Goal: Task Accomplishment & Management: Use online tool/utility

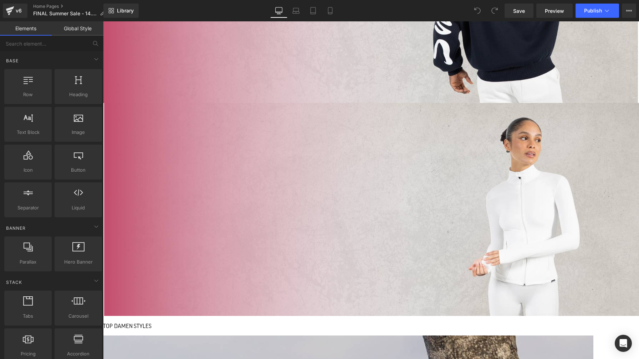
scroll to position [432, 0]
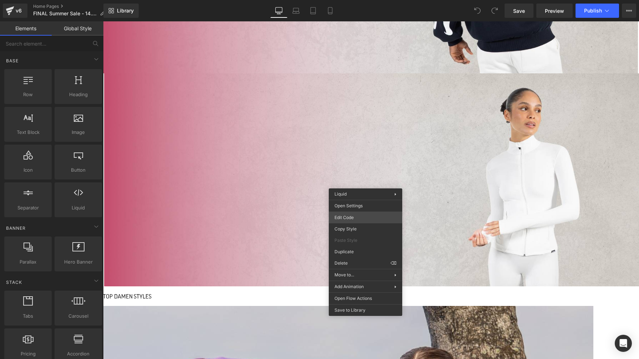
click at [363, 0] on div "You are previewing how the will restyle your page. You can not edit Elements in…" at bounding box center [319, 0] width 639 height 0
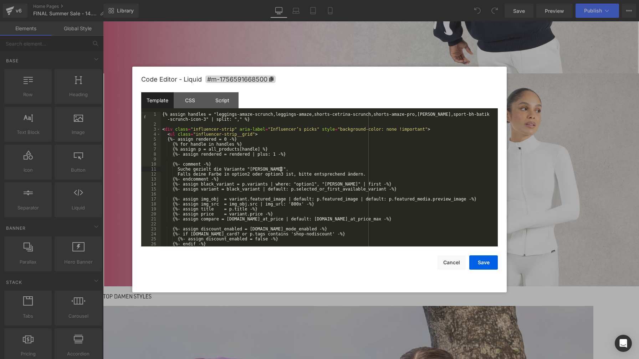
click at [339, 167] on div "{% assign handles = "leggings-amaze-scrunch,leggings-amaze,shorts-cetrina-scrun…" at bounding box center [328, 187] width 334 height 150
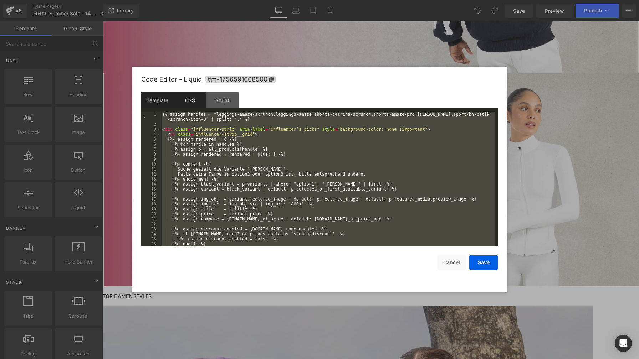
click at [189, 101] on div "CSS" at bounding box center [190, 100] width 32 height 16
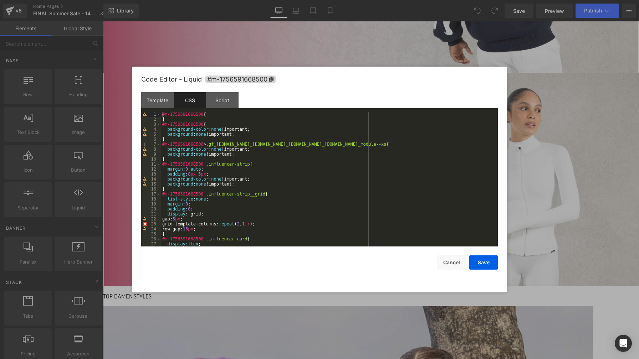
click at [304, 158] on div "#m-1756591668500 { } #m-1756591668500 { background-color : none !important; bac…" at bounding box center [328, 184] width 334 height 145
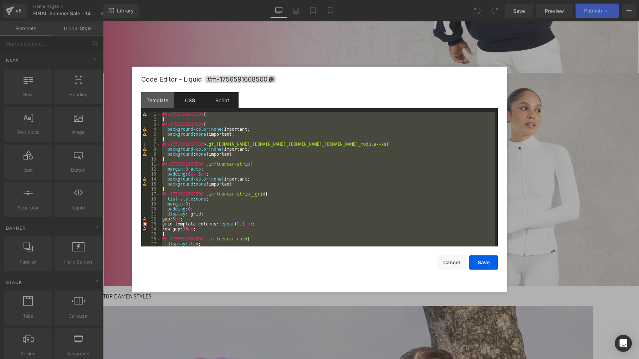
click at [229, 102] on div "Script" at bounding box center [222, 100] width 32 height 16
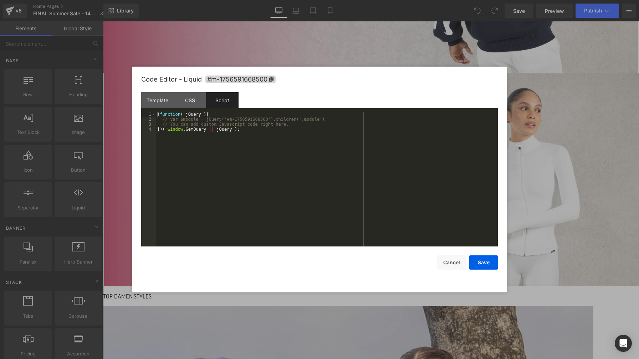
click at [315, 152] on div "( function ( jQuery ) { // var $module = jQuery('#m-1756591668500').children('.…" at bounding box center [327, 184] width 342 height 145
click at [451, 262] on button "Cancel" at bounding box center [451, 263] width 29 height 14
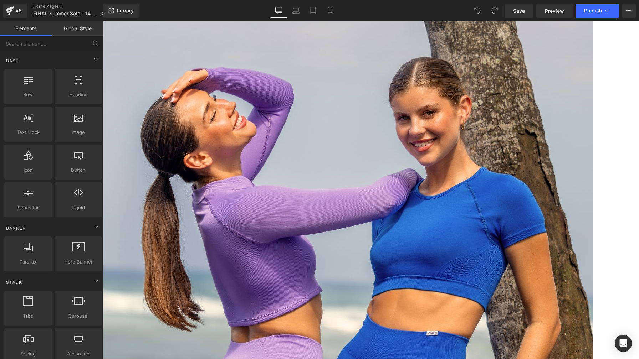
scroll to position [729, 0]
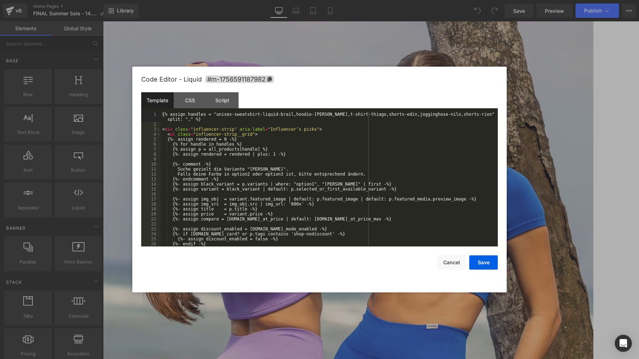
click at [366, 0] on div "You are previewing how the will restyle your page. You can not edit Elements in…" at bounding box center [319, 0] width 639 height 0
click at [332, 147] on div "{% assign handles = "unisex-sweatshirt-liquid-brail,hoodie-dawson,t-shirt-thiag…" at bounding box center [328, 187] width 334 height 150
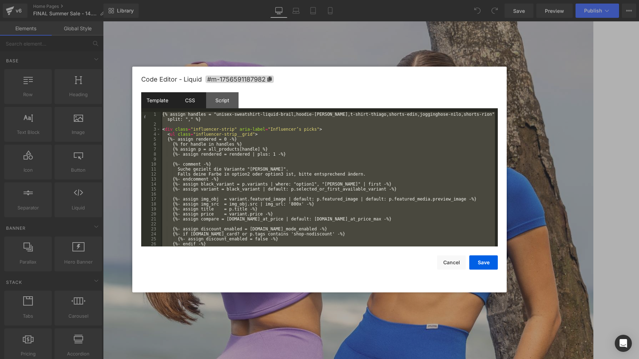
click at [189, 102] on div "CSS" at bounding box center [190, 100] width 32 height 16
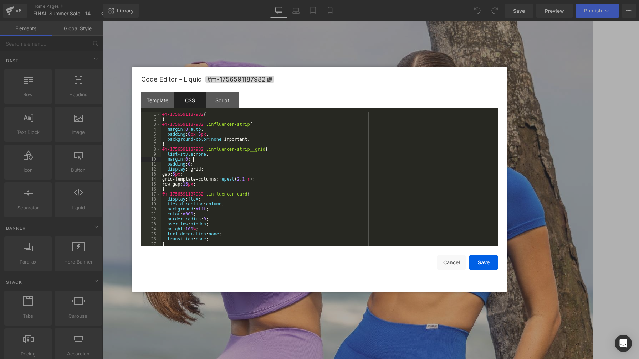
click at [274, 160] on div "#m-1756591187982 { } #m-1756591187982 .influencer-strip { margin : 0 auto ; pad…" at bounding box center [328, 184] width 334 height 145
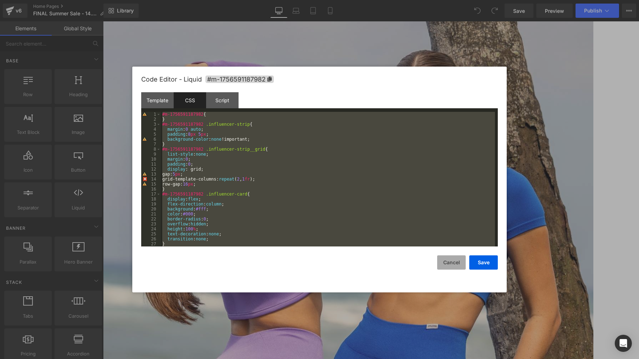
click at [449, 264] on button "Cancel" at bounding box center [451, 263] width 29 height 14
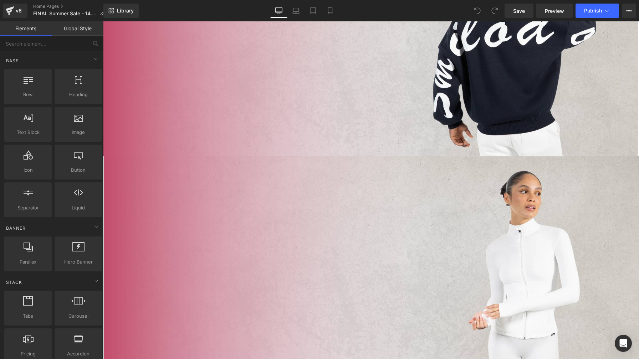
scroll to position [349, 0]
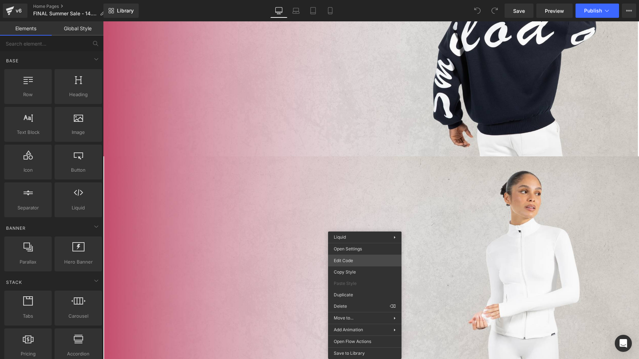
click at [365, 0] on div "You are previewing how the will restyle your page. You can not edit Elements in…" at bounding box center [319, 0] width 639 height 0
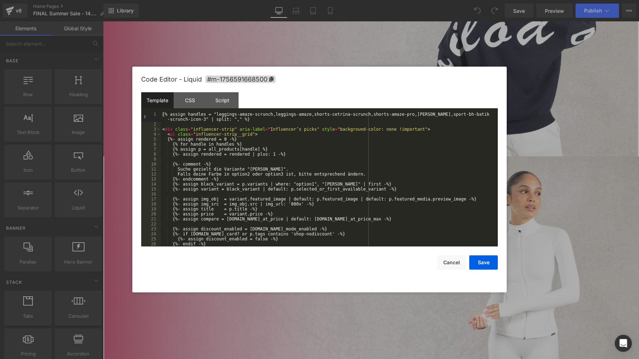
click at [295, 146] on div "{% assign handles = "leggings-amaze-scrunch,leggings-amaze,shorts-cetrina-scrun…" at bounding box center [328, 187] width 334 height 150
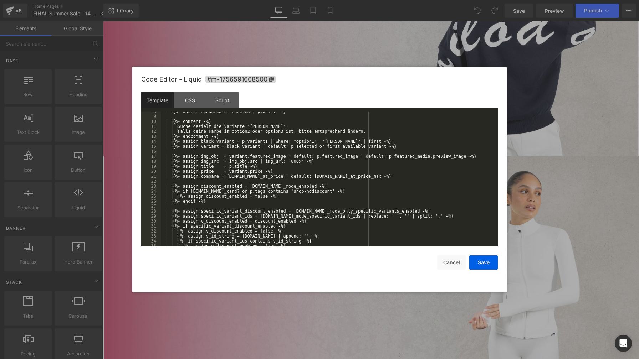
scroll to position [64, 0]
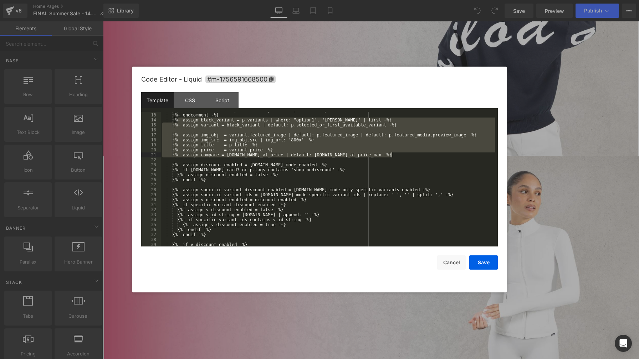
drag, startPoint x: 178, startPoint y: 119, endPoint x: 397, endPoint y: 157, distance: 222.5
click at [397, 157] on div "Falls deine Farbe in option2 oder option3 ist, bitte entsprechend ändern. {%- e…" at bounding box center [328, 180] width 334 height 145
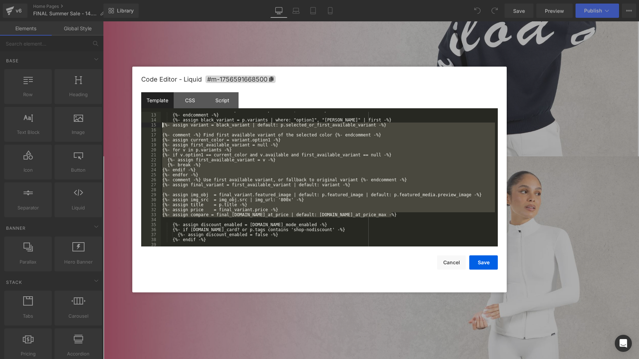
click at [163, 125] on div "Falls deine Farbe in option2 oder option3 ist, bitte entsprechend ändern. {%- e…" at bounding box center [328, 180] width 334 height 145
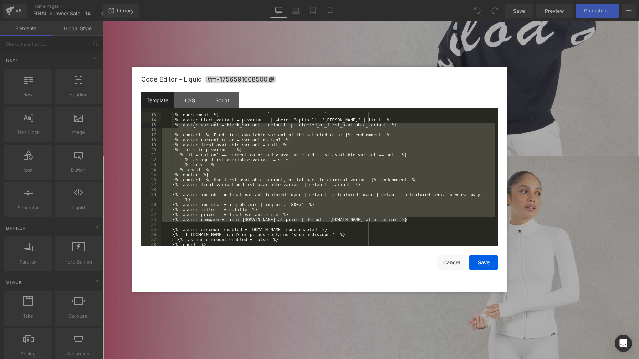
click at [371, 201] on div "Falls deine Farbe in option2 oder option3 ist, bitte entsprechend ändern. {%- e…" at bounding box center [328, 180] width 334 height 145
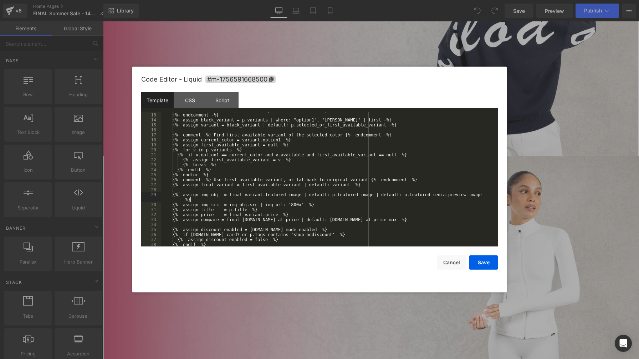
click at [380, 210] on div "Falls deine Farbe in option2 oder option3 ist, bitte entsprechend ändern. {%- e…" at bounding box center [328, 180] width 334 height 145
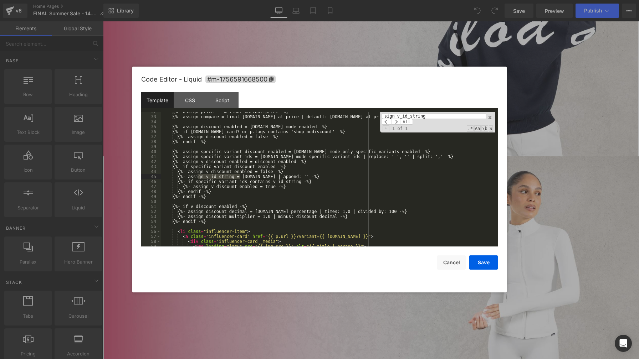
scroll to position [167, 0]
drag, startPoint x: 317, startPoint y: 177, endPoint x: 183, endPoint y: 178, distance: 134.7
click at [183, 178] on div "{%- assign price = final_variant.price -%} {%- assign compare = final_variant.c…" at bounding box center [328, 181] width 334 height 145
paste input "<a class="influencer-card" href="{{ p.url }}?variant={{ variant.id }}">"
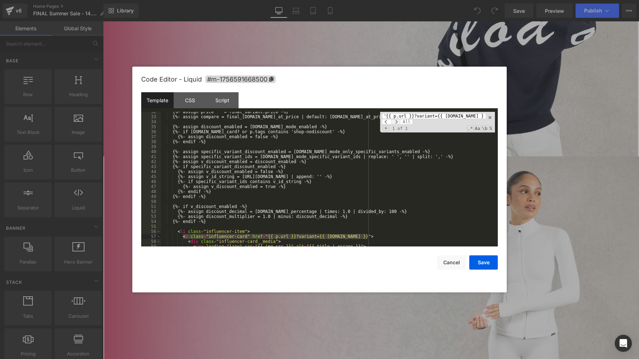
type input "<a class="influencer-card" href="{{ p.url }}?variant={{ variant.id }}">"
click at [395, 122] on span at bounding box center [395, 122] width 9 height 6
drag, startPoint x: 369, startPoint y: 236, endPoint x: 182, endPoint y: 237, distance: 187.2
click at [182, 237] on div "{%- assign price = final_variant.price -%} {%- assign compare = final_variant.c…" at bounding box center [328, 181] width 334 height 145
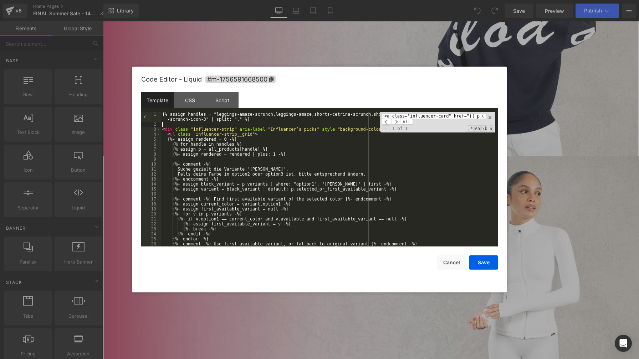
click at [229, 124] on div "{% assign handles = "leggings-amaze-scrunch,leggings-amaze,shorts-cetrina-scrun…" at bounding box center [328, 187] width 334 height 150
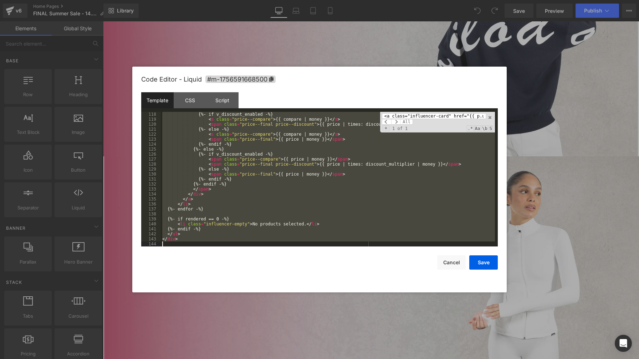
scroll to position [594, 0]
click at [485, 262] on button "Save" at bounding box center [483, 263] width 29 height 14
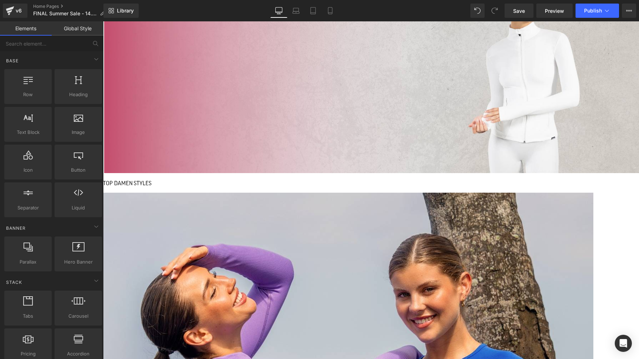
scroll to position [547, 0]
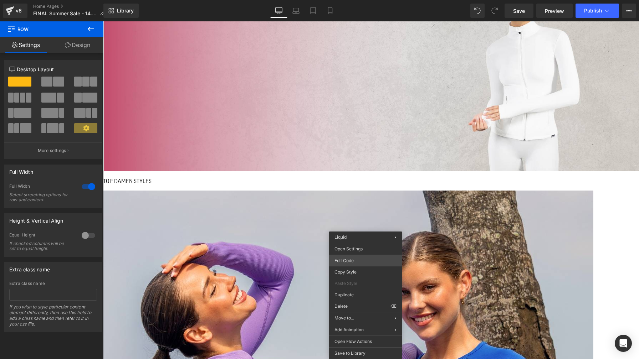
click at [361, 0] on div "You are previewing how the will restyle your page. You can not edit Elements in…" at bounding box center [319, 0] width 639 height 0
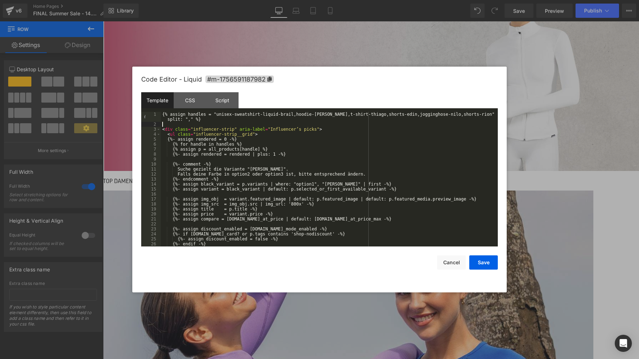
click at [176, 126] on div "{% assign handles = "unisex-sweatshirt-liquid-brail,hoodie-dawson,t-shirt-thiag…" at bounding box center [328, 187] width 334 height 150
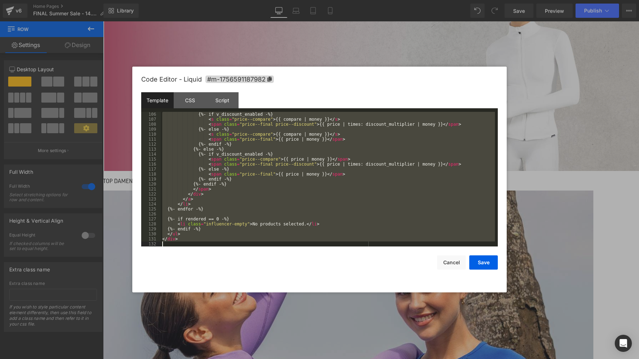
scroll to position [594, 0]
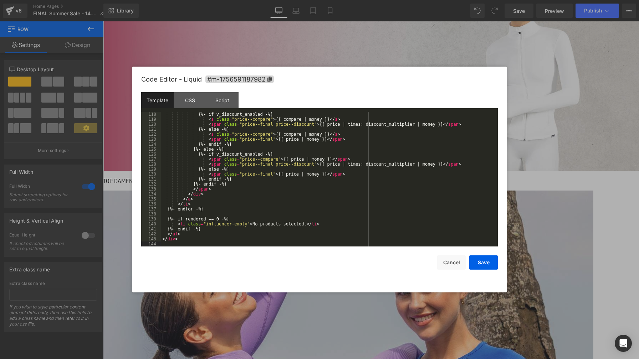
click at [286, 196] on div "{%- if v_discount_enabled -%} < s class = "price--compare" > {{ compare | money…" at bounding box center [328, 184] width 334 height 145
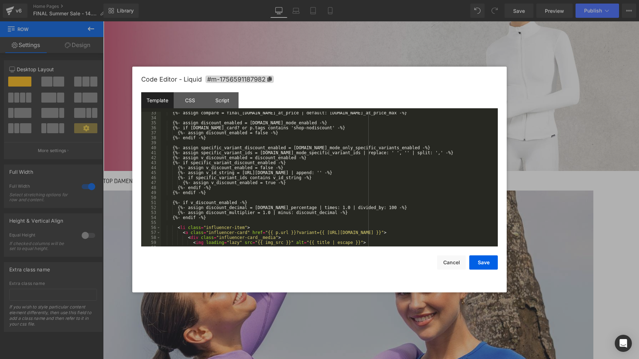
scroll to position [171, 0]
click at [484, 263] on button "Save" at bounding box center [483, 263] width 29 height 14
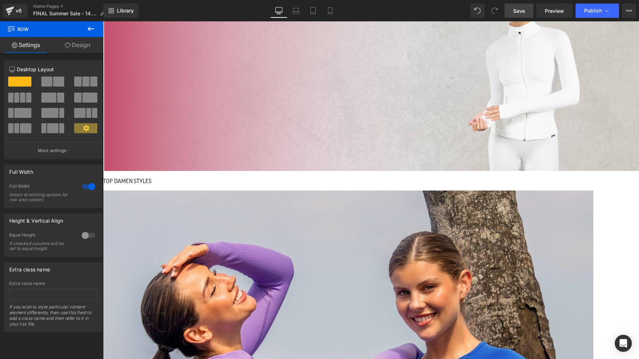
click at [520, 13] on span "Save" at bounding box center [519, 10] width 12 height 7
click at [550, 9] on span "Preview" at bounding box center [554, 10] width 19 height 7
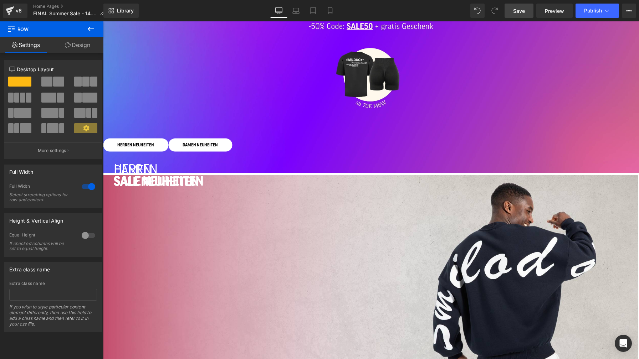
scroll to position [115, 0]
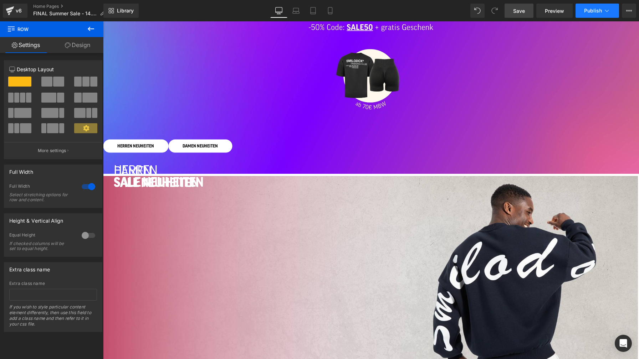
click at [590, 12] on span "Publish" at bounding box center [593, 11] width 18 height 6
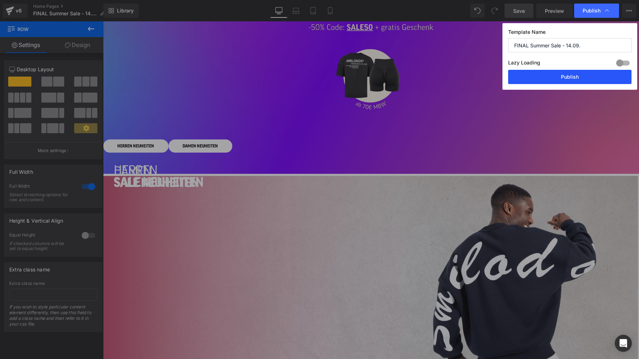
click at [579, 76] on button "Publish" at bounding box center [569, 77] width 123 height 14
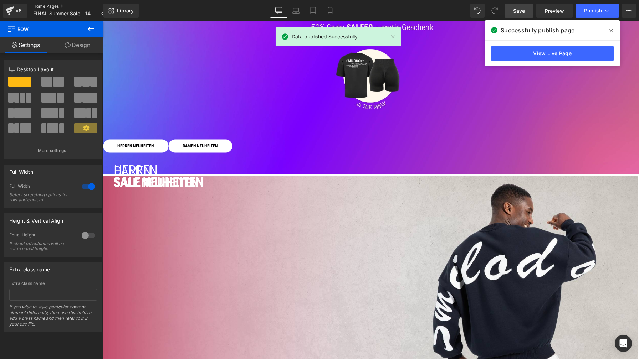
click at [53, 8] on link "Home Pages" at bounding box center [71, 7] width 77 height 6
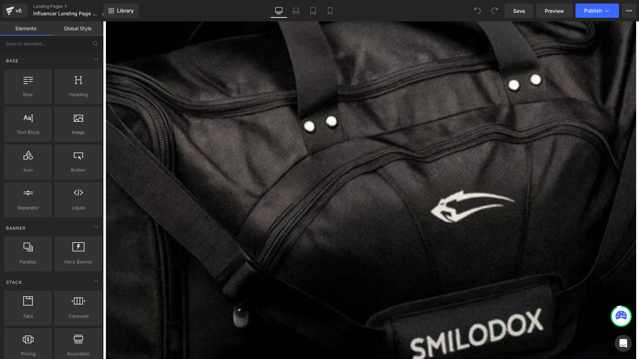
scroll to position [464, 0]
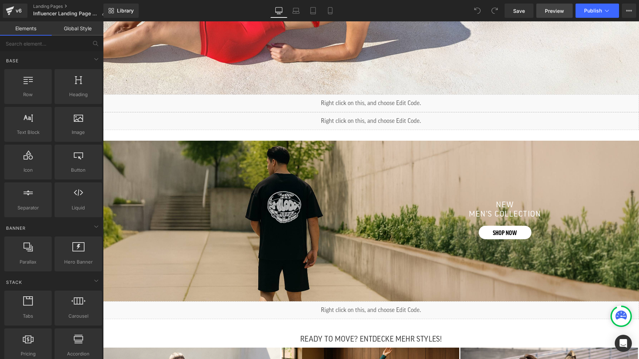
click at [561, 15] on link "Preview" at bounding box center [554, 11] width 36 height 14
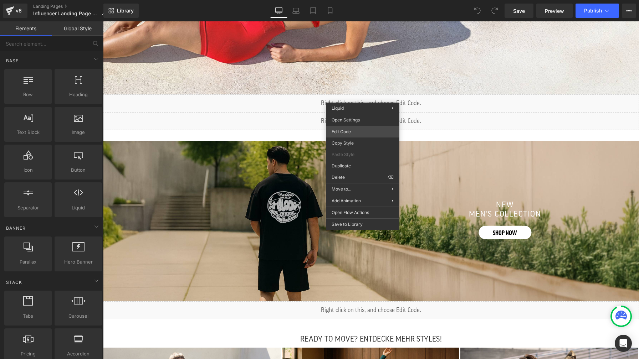
click at [361, 0] on div "You are previewing how the will restyle your page. You can not edit Elements in…" at bounding box center [319, 0] width 639 height 0
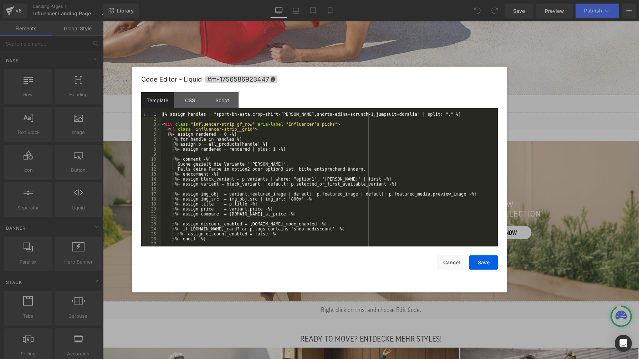
click at [333, 146] on div "{% assign handles = "sport-bh-esta,crop-shirt-elna,shorts-edina-scrunch-1,jumps…" at bounding box center [328, 184] width 334 height 145
click at [452, 264] on button "Cancel" at bounding box center [451, 263] width 29 height 14
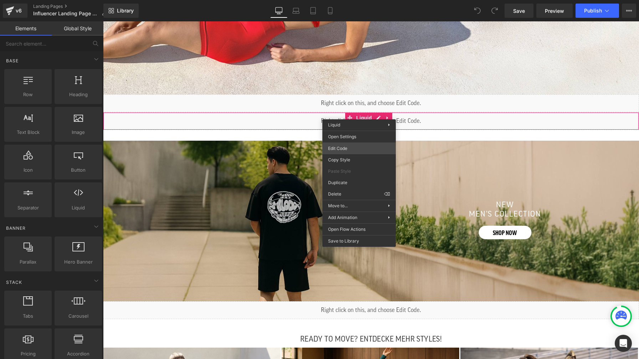
click at [362, 0] on div "You are previewing how the will restyle your page. You can not edit Elements in…" at bounding box center [319, 0] width 639 height 0
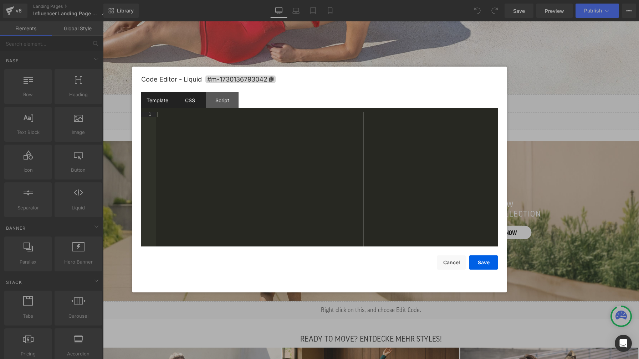
click at [184, 97] on div "CSS" at bounding box center [190, 100] width 32 height 16
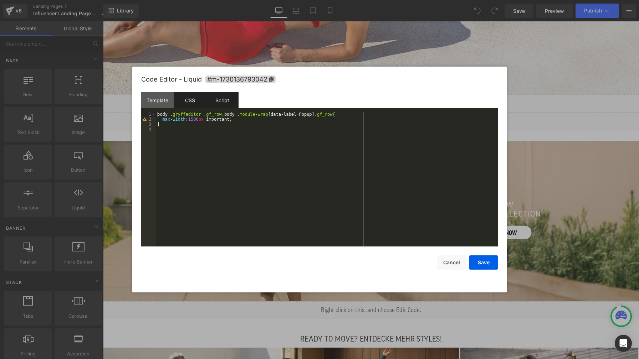
click at [219, 101] on div "Script" at bounding box center [222, 100] width 32 height 16
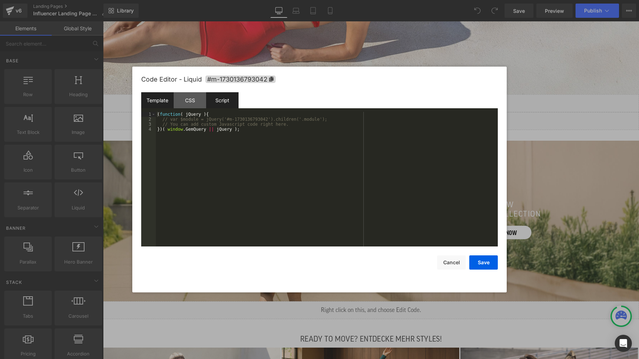
click at [164, 101] on div "Template" at bounding box center [157, 100] width 32 height 16
click at [186, 102] on div "CSS" at bounding box center [190, 100] width 32 height 16
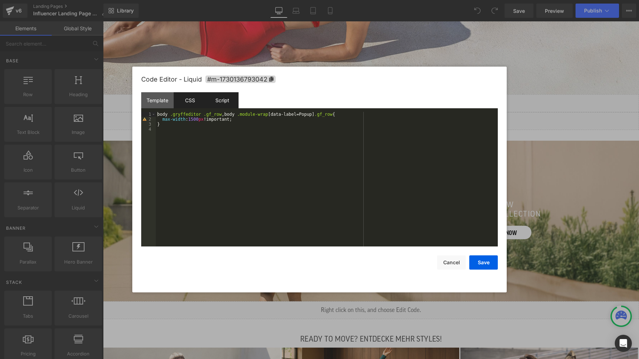
click at [226, 101] on div "Script" at bounding box center [222, 100] width 32 height 16
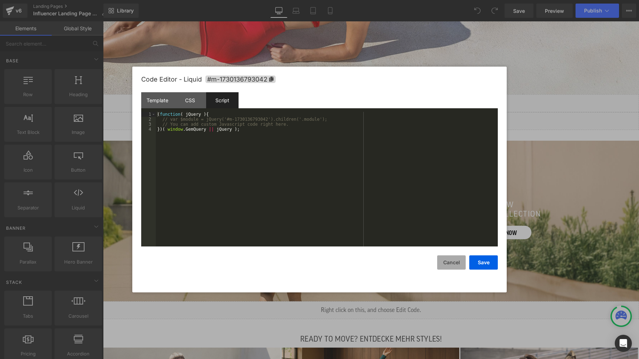
click at [451, 262] on button "Cancel" at bounding box center [451, 263] width 29 height 14
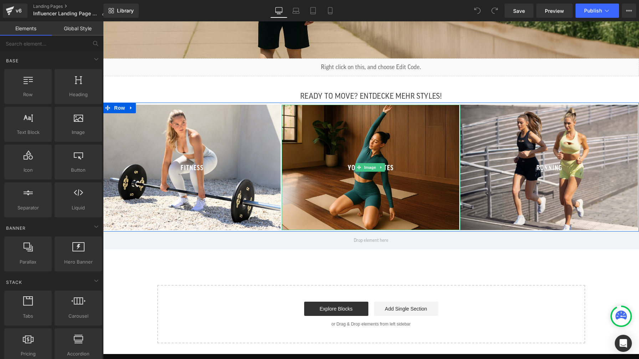
scroll to position [684, 0]
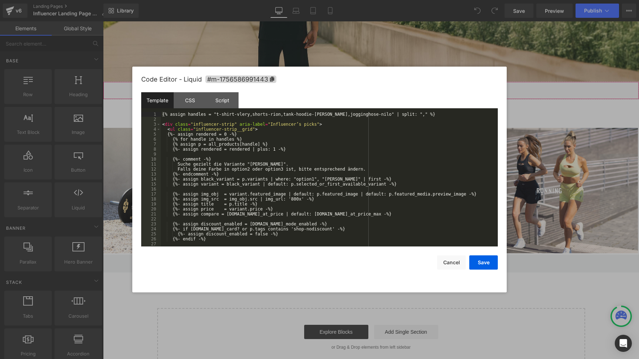
click at [361, 0] on div "You are previewing how the will restyle your page. You can not edit Elements in…" at bounding box center [319, 0] width 639 height 0
click at [446, 264] on button "Cancel" at bounding box center [451, 263] width 29 height 14
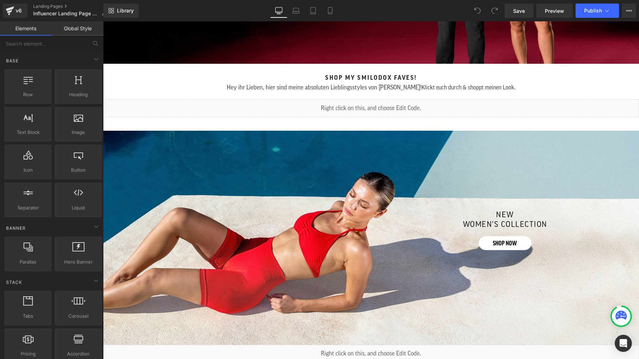
scroll to position [215, 0]
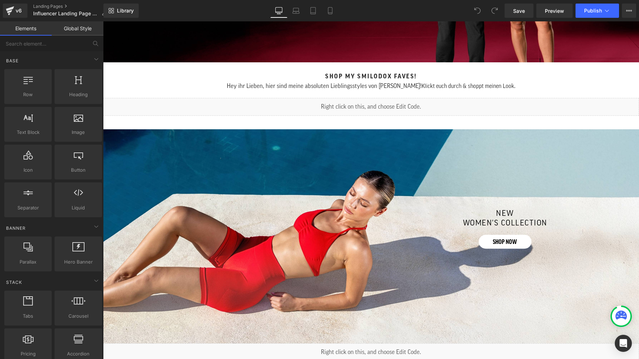
click at [360, 77] on div "Shop my Smilodox Faves! Heading" at bounding box center [371, 76] width 536 height 7
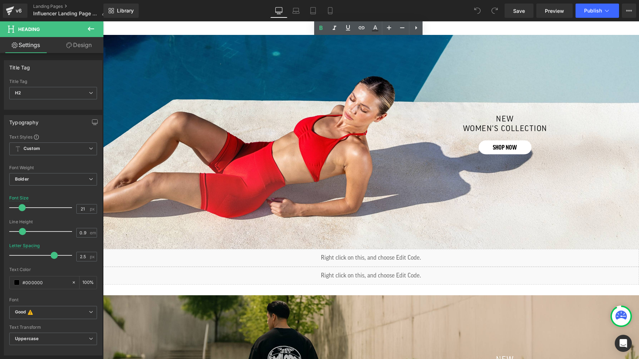
scroll to position [429, 0]
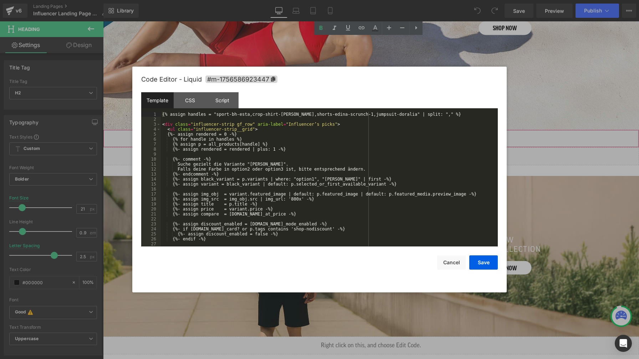
click at [362, 0] on div "You are previewing how the will restyle your page. You can not edit Elements in…" at bounding box center [319, 0] width 639 height 0
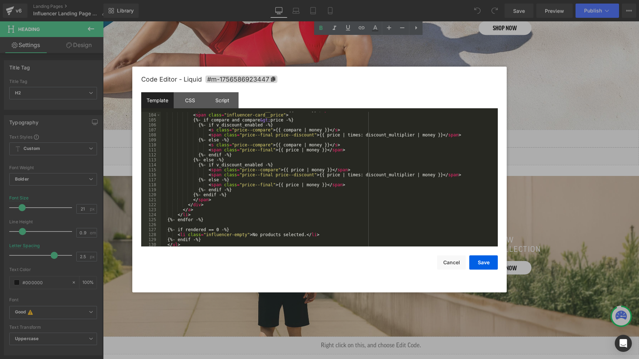
scroll to position [524, 0]
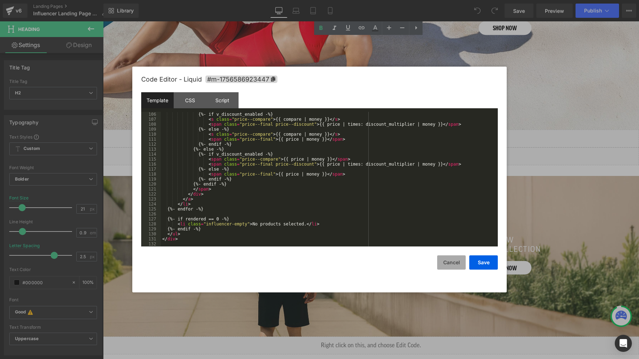
click at [451, 263] on button "Cancel" at bounding box center [451, 263] width 29 height 14
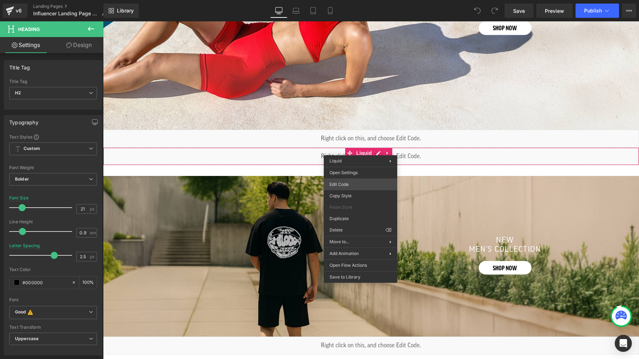
click at [358, 0] on div "You are previewing how the will restyle your page. You can not edit Elements in…" at bounding box center [319, 0] width 639 height 0
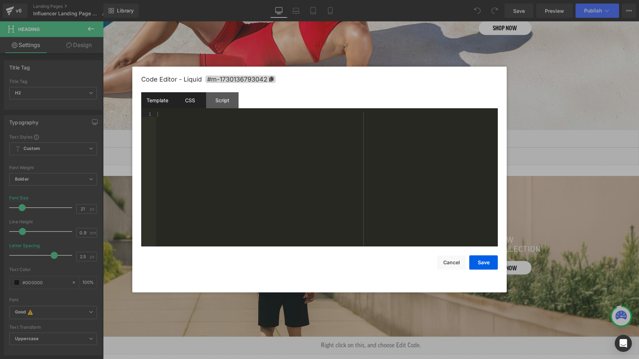
click at [192, 102] on div "CSS" at bounding box center [190, 100] width 32 height 16
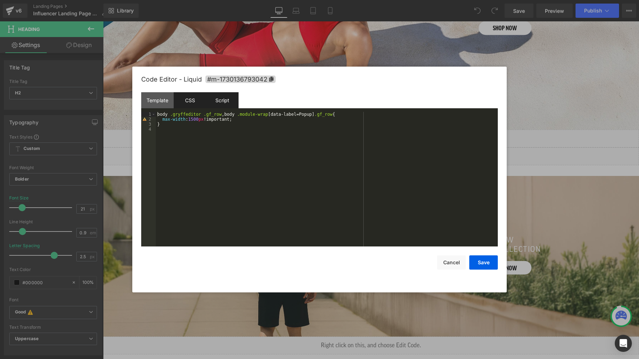
click at [217, 99] on div "Script" at bounding box center [222, 100] width 32 height 16
click at [192, 101] on div "CSS" at bounding box center [190, 100] width 32 height 16
click at [209, 159] on div "body .gryffeditor .gf_row , body .module-wrap [ data-label = Popup ] .gf_row { …" at bounding box center [327, 184] width 342 height 145
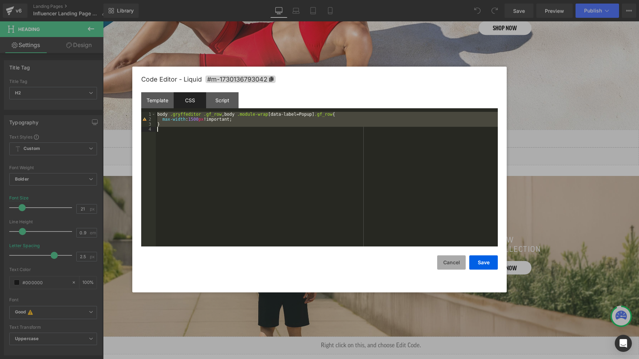
click at [452, 262] on button "Cancel" at bounding box center [451, 263] width 29 height 14
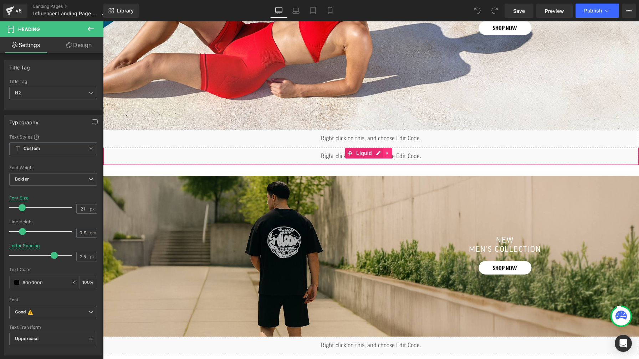
click at [387, 151] on icon at bounding box center [387, 153] width 5 height 5
click at [391, 151] on icon at bounding box center [392, 153] width 5 height 5
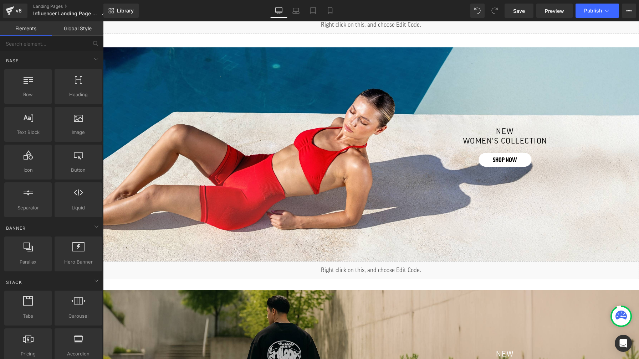
scroll to position [290, 0]
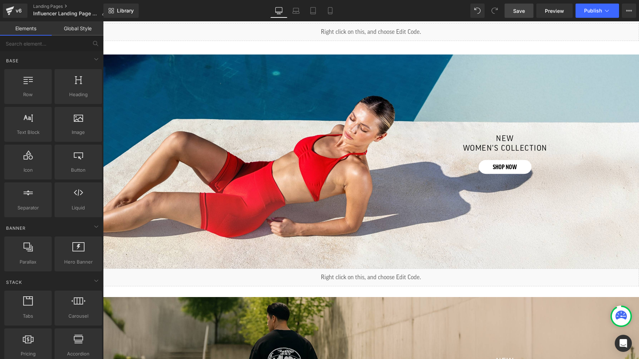
click at [518, 11] on span "Save" at bounding box center [519, 10] width 12 height 7
click at [551, 11] on span "Preview" at bounding box center [554, 10] width 19 height 7
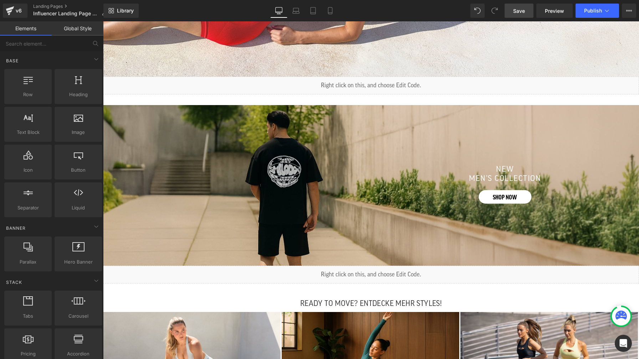
scroll to position [510, 0]
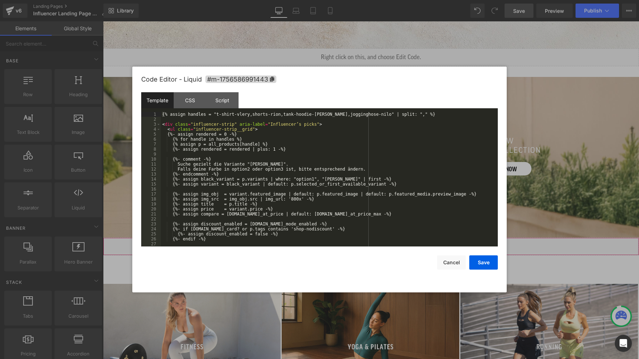
click at [373, 0] on div "You are previewing how the will restyle your page. You can not edit Elements in…" at bounding box center [319, 0] width 639 height 0
click at [171, 120] on div "{% assign handles = "t-shirt-vlery,shorts-rion,tank-hoodie-marell,jogginghose-n…" at bounding box center [328, 184] width 334 height 145
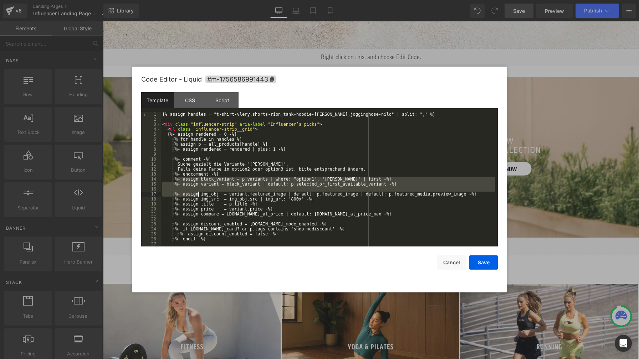
drag, startPoint x: 179, startPoint y: 180, endPoint x: 201, endPoint y: 196, distance: 27.0
click at [201, 196] on div "{% assign handles = "t-shirt-vlery,shorts-rion,tank-hoodie-marell,jogginghose-n…" at bounding box center [328, 184] width 334 height 145
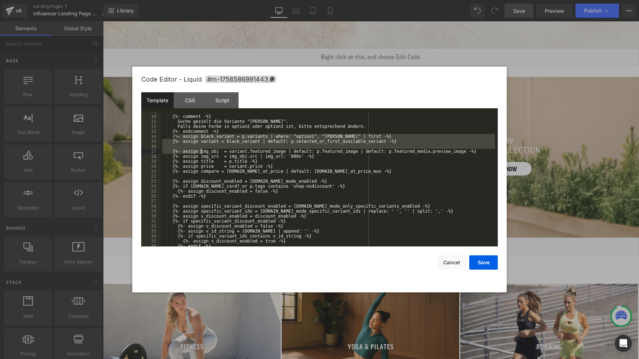
scroll to position [43, 0]
click at [395, 173] on div "{%- comment -%} Suche gezielt die Variante "Schwarz". Falls deine Farbe in opti…" at bounding box center [328, 181] width 334 height 145
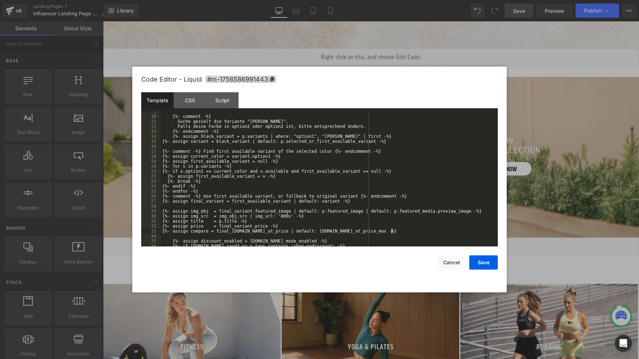
click at [162, 142] on div "{%- comment -%} Suche gezielt die Variante "Schwarz". Falls deine Farbe in opti…" at bounding box center [328, 181] width 334 height 145
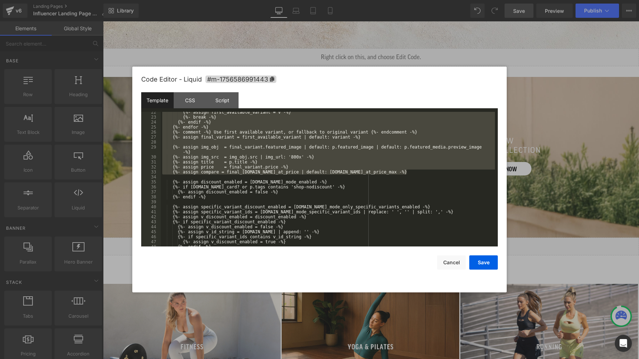
scroll to position [107, 0]
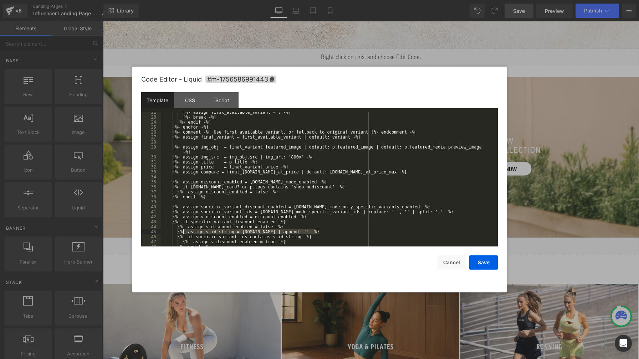
drag, startPoint x: 316, startPoint y: 232, endPoint x: 183, endPoint y: 232, distance: 133.3
click at [183, 232] on div "{%- assign first_available_variant = v -%} {%- break -%} {%- endif -%} {%- endf…" at bounding box center [328, 182] width 334 height 145
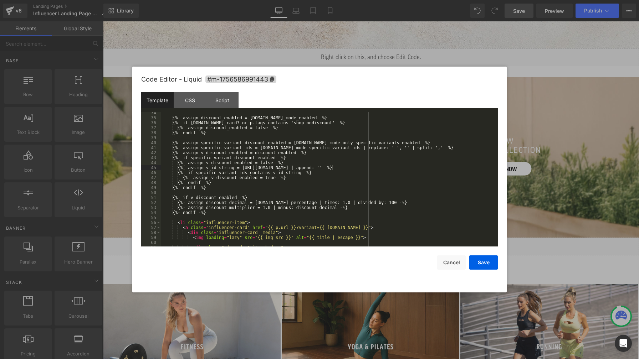
scroll to position [192, 0]
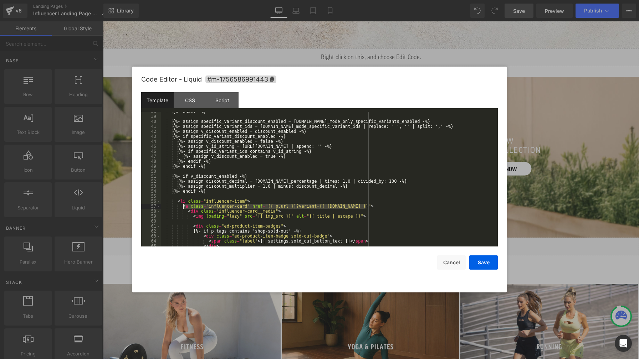
drag, startPoint x: 371, startPoint y: 206, endPoint x: 183, endPoint y: 207, distance: 187.5
click at [183, 207] on div "{%- endif -%} {%- assign specific_variant_discount_enabled = settings.discount_…" at bounding box center [328, 181] width 334 height 145
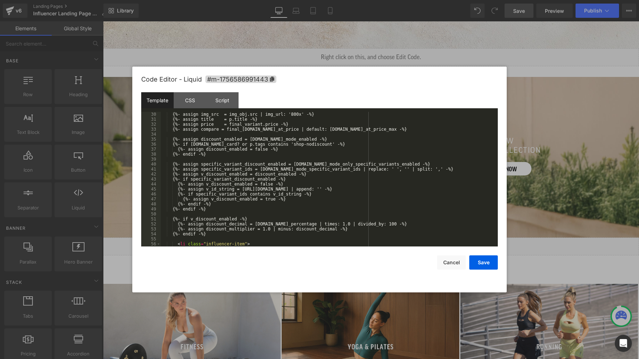
scroll to position [0, 0]
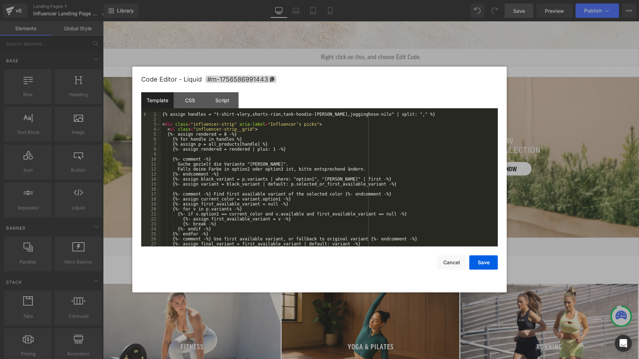
click at [184, 119] on div "{% assign handles = "t-shirt-vlery,shorts-rion,tank-hoodie-marell,jogginghose-n…" at bounding box center [328, 184] width 334 height 145
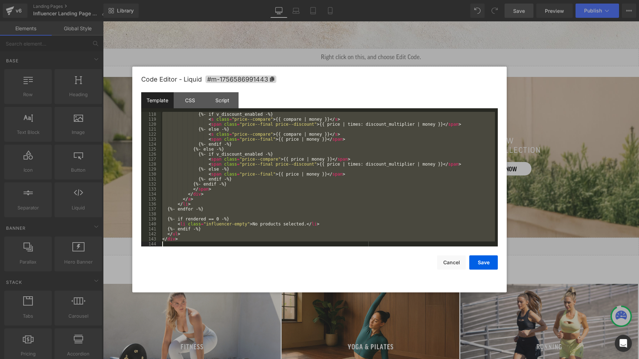
scroll to position [589, 0]
click at [484, 262] on button "Save" at bounding box center [483, 263] width 29 height 14
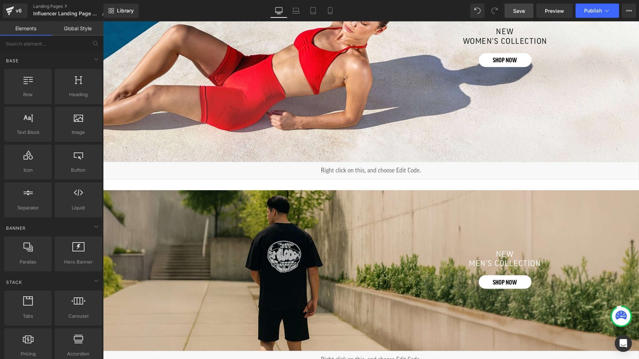
scroll to position [393, 0]
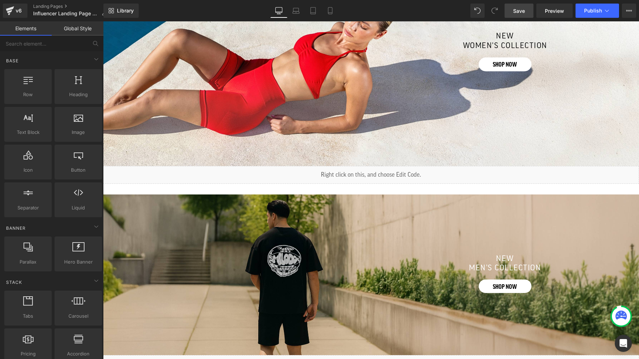
click at [359, 171] on div "Liquid" at bounding box center [371, 175] width 536 height 18
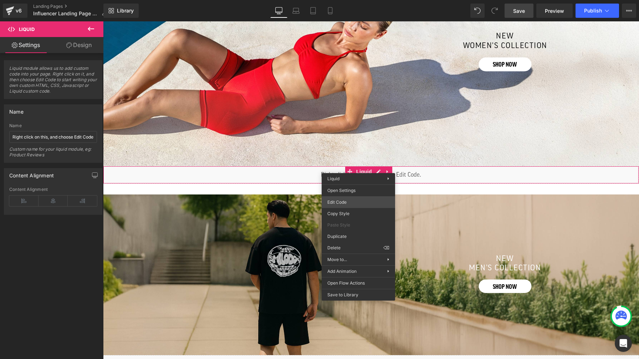
click at [356, 0] on div "You are previewing how the will restyle your page. You can not edit Elements in…" at bounding box center [319, 0] width 639 height 0
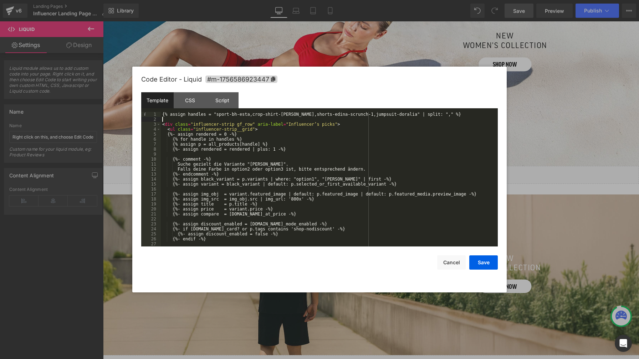
click at [191, 118] on div "{% assign handles = "sport-bh-esta,crop-shirt-elna,shorts-edina-scrunch-1,jumps…" at bounding box center [328, 184] width 334 height 145
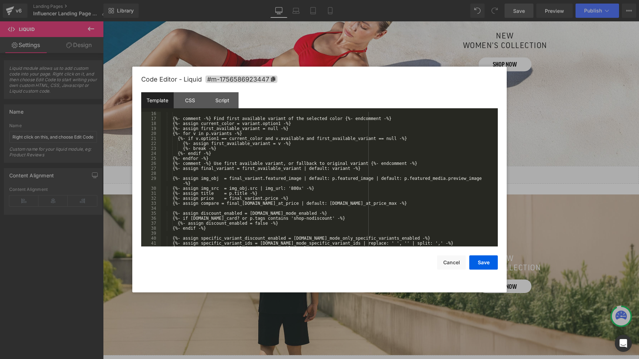
scroll to position [11, 0]
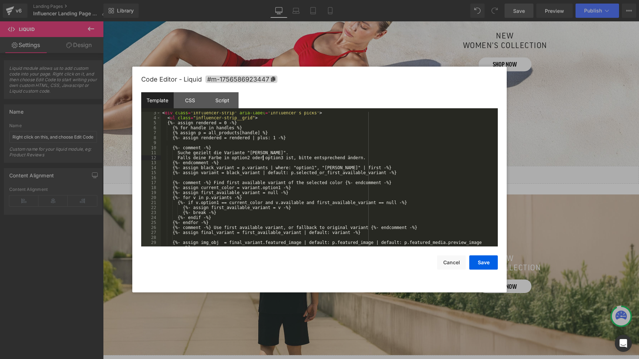
drag, startPoint x: 266, startPoint y: 158, endPoint x: 292, endPoint y: 160, distance: 25.7
click at [291, 160] on div "< div class = "influencer-strip" aria-label = "Influencer’s picks" > < ul class…" at bounding box center [328, 186] width 334 height 150
drag, startPoint x: 315, startPoint y: 159, endPoint x: 332, endPoint y: 159, distance: 16.0
click at [327, 158] on div "< div class = "influencer-strip" aria-label = "Influencer’s picks" > < ul class…" at bounding box center [328, 186] width 334 height 150
drag, startPoint x: 347, startPoint y: 159, endPoint x: 375, endPoint y: 160, distance: 27.8
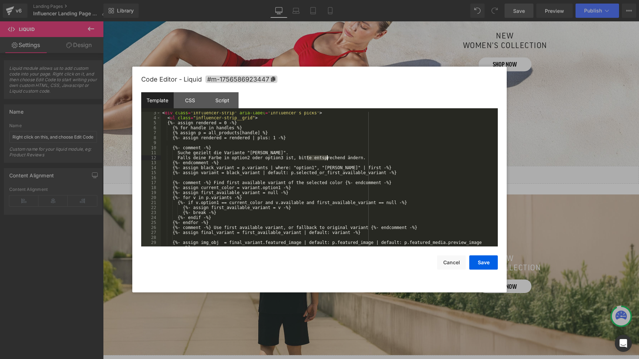
click at [375, 160] on div "< div class = "influencer-strip" aria-label = "Influencer’s picks" > < ul class…" at bounding box center [328, 186] width 334 height 150
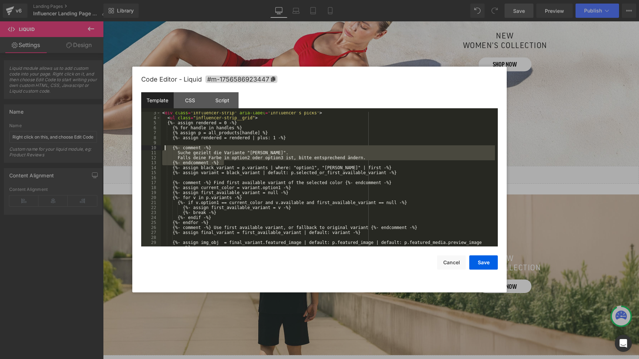
drag, startPoint x: 230, startPoint y: 162, endPoint x: 164, endPoint y: 149, distance: 66.8
click at [164, 149] on div "< div class = "influencer-strip" aria-label = "Influencer’s picks" > < ul class…" at bounding box center [328, 186] width 334 height 150
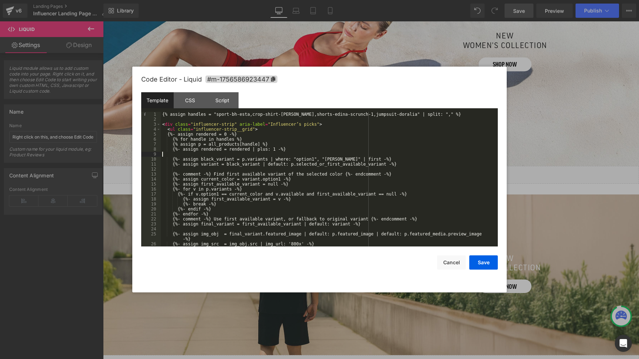
scroll to position [0, 0]
click at [168, 121] on div "{% assign handles = "sport-bh-esta,crop-shirt-elna,shorts-edina-scrunch-1,jumps…" at bounding box center [328, 184] width 334 height 145
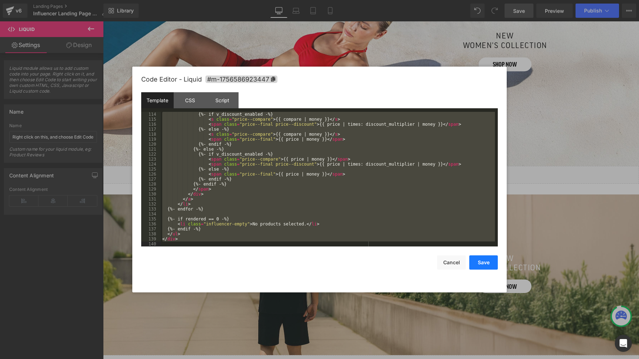
click at [486, 263] on button "Save" at bounding box center [483, 263] width 29 height 14
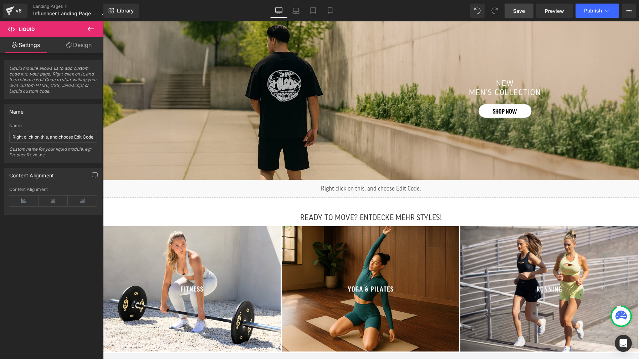
scroll to position [569, 0]
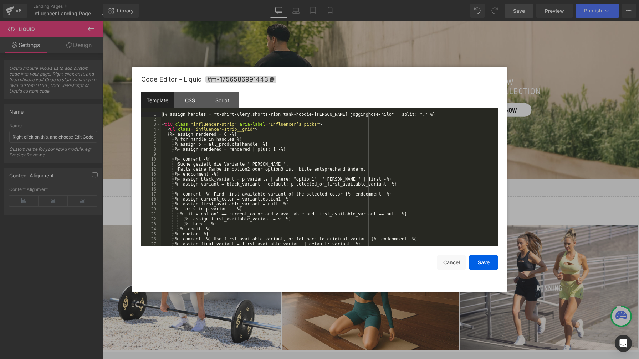
click at [359, 0] on div "You are previewing how the will restyle your page. You can not edit Elements in…" at bounding box center [319, 0] width 639 height 0
click at [186, 121] on div "{% assign handles = "t-shirt-vlery,shorts-rion,tank-hoodie-marell,jogginghose-n…" at bounding box center [328, 184] width 334 height 145
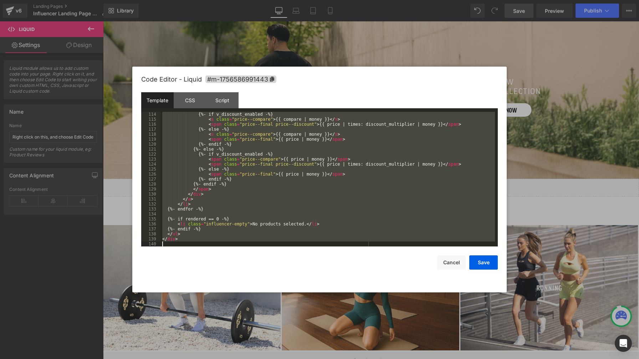
scroll to position [569, 0]
click at [487, 263] on button "Save" at bounding box center [483, 263] width 29 height 14
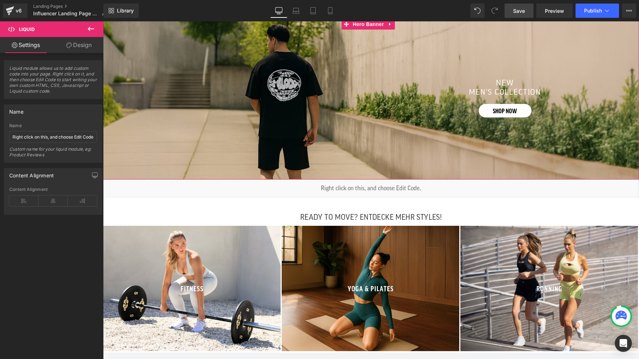
scroll to position [456, 0]
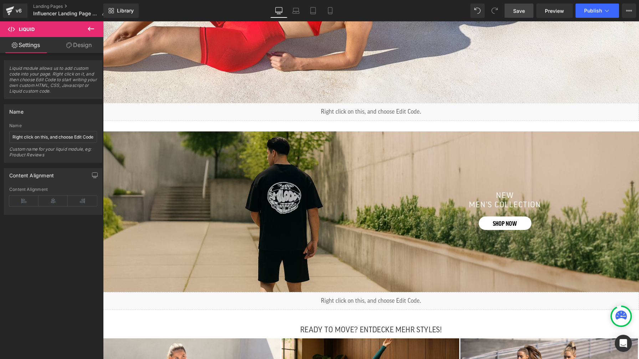
click at [520, 14] on span "Save" at bounding box center [519, 10] width 12 height 7
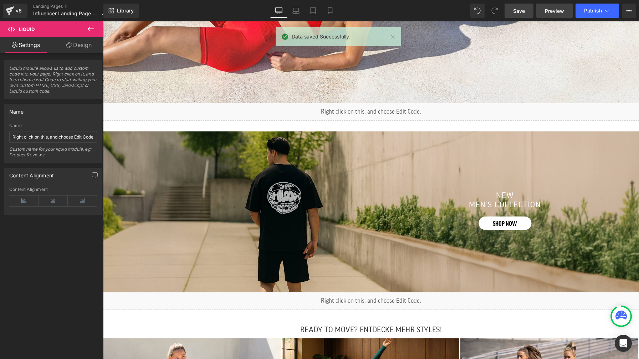
click at [546, 13] on span "Preview" at bounding box center [554, 10] width 19 height 7
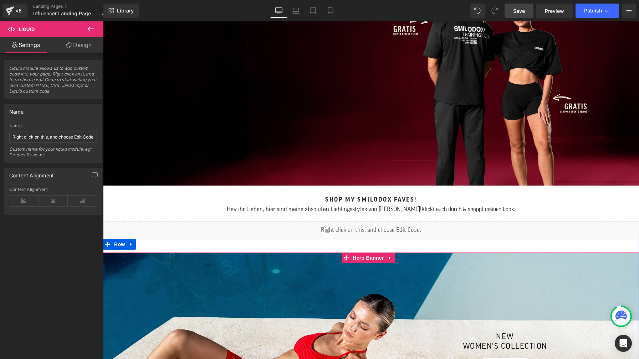
scroll to position [77, 0]
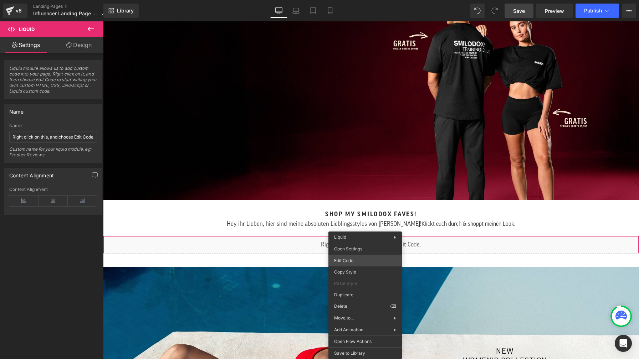
click at [365, 0] on div "You are previewing how the will restyle your page. You can not edit Elements in…" at bounding box center [319, 0] width 639 height 0
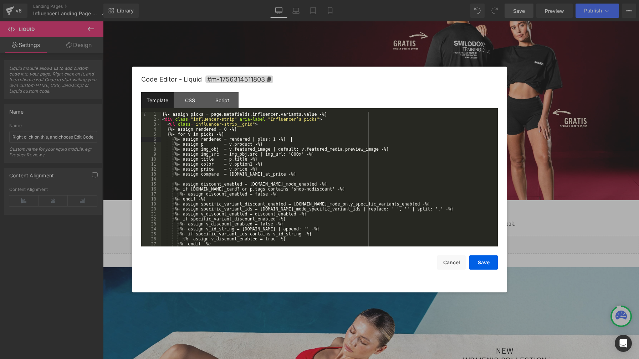
click at [370, 141] on div "{%- assign picks = page.metafields.influencer.variants.value -%} < div class = …" at bounding box center [328, 184] width 334 height 145
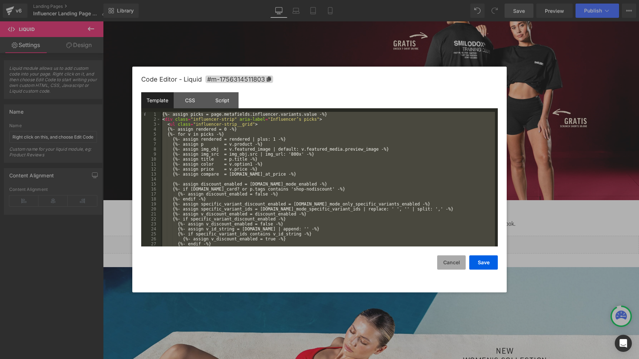
click at [443, 264] on button "Cancel" at bounding box center [451, 263] width 29 height 14
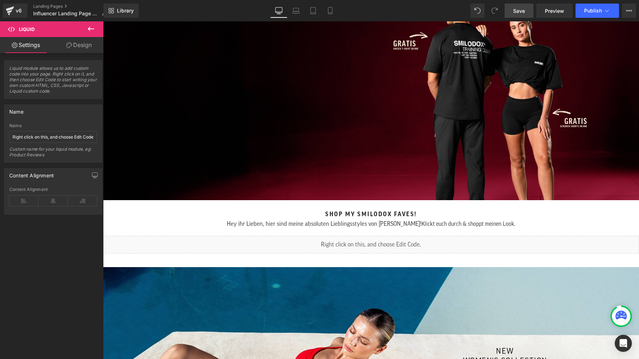
click at [516, 14] on span "Save" at bounding box center [519, 10] width 12 height 7
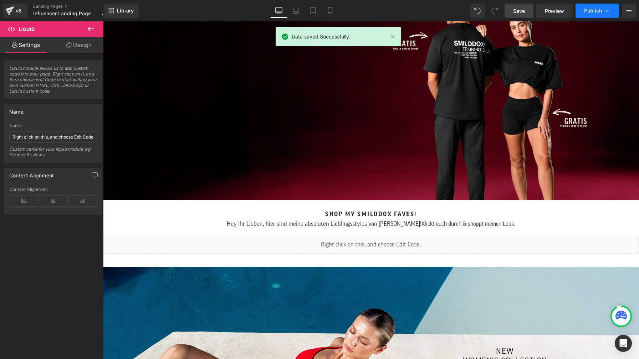
click at [585, 14] on button "Publish" at bounding box center [596, 11] width 43 height 14
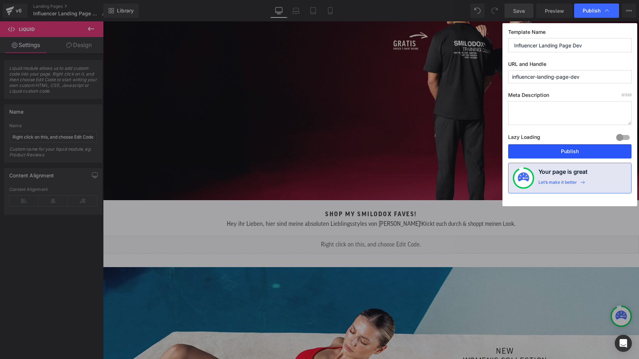
click at [587, 151] on button "Publish" at bounding box center [569, 151] width 123 height 14
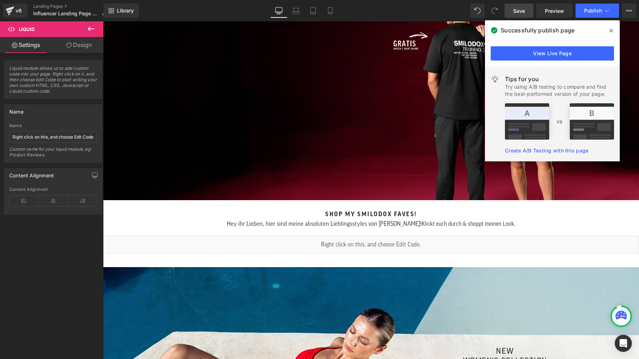
click at [612, 30] on icon at bounding box center [611, 31] width 4 height 6
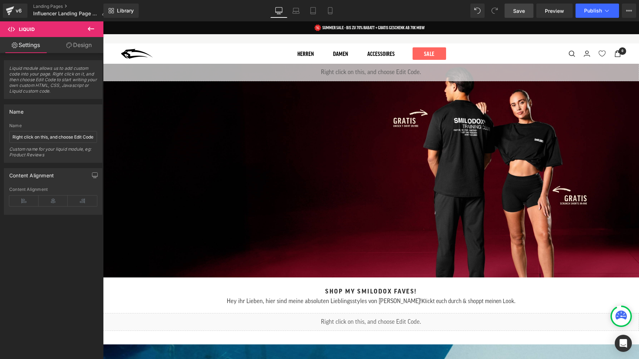
click at [194, 16] on div "Library Desktop Desktop Laptop Tablet Mobile Save Preview Publish Scheduled Vie…" at bounding box center [370, 11] width 535 height 14
click at [58, 6] on link "Landing Pages" at bounding box center [72, 7] width 79 height 6
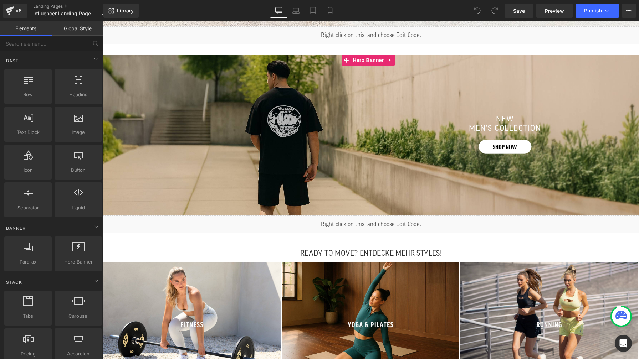
scroll to position [495, 0]
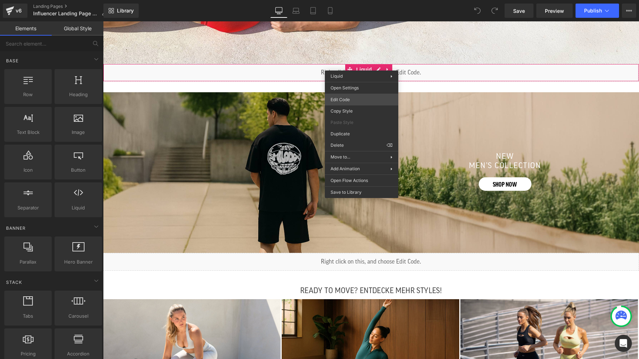
click at [355, 0] on div "You are previewing how the will restyle your page. You can not edit Elements in…" at bounding box center [319, 0] width 639 height 0
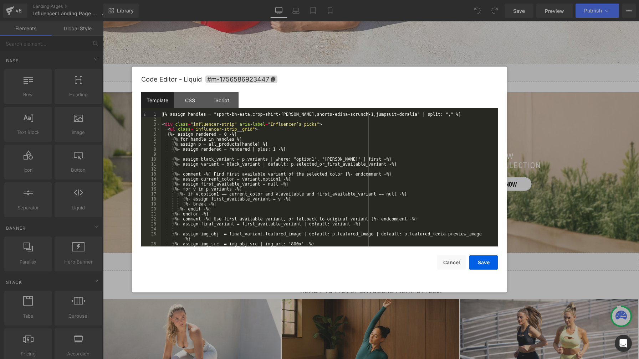
click at [203, 120] on div "{% assign handles = "sport-bh-esta,crop-shirt-elna,shorts-edina-scrunch-1,jumps…" at bounding box center [328, 184] width 334 height 145
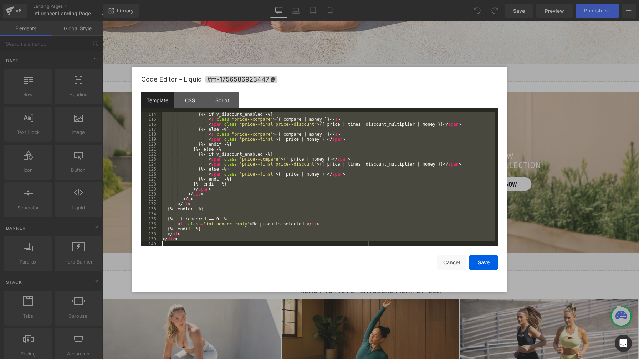
scroll to position [569, 0]
click at [456, 264] on button "Cancel" at bounding box center [451, 263] width 29 height 14
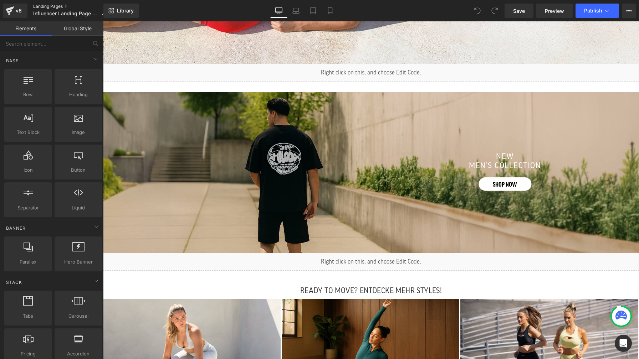
click at [43, 6] on link "Landing Pages" at bounding box center [72, 7] width 79 height 6
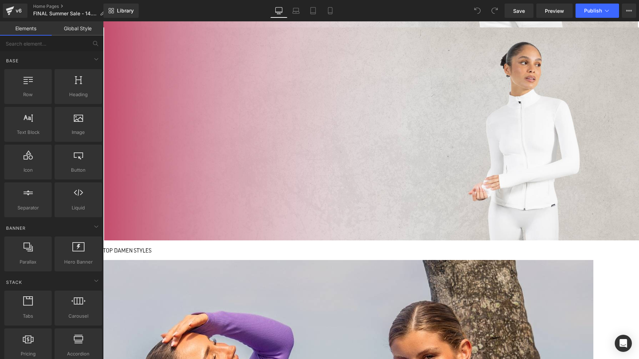
scroll to position [509, 0]
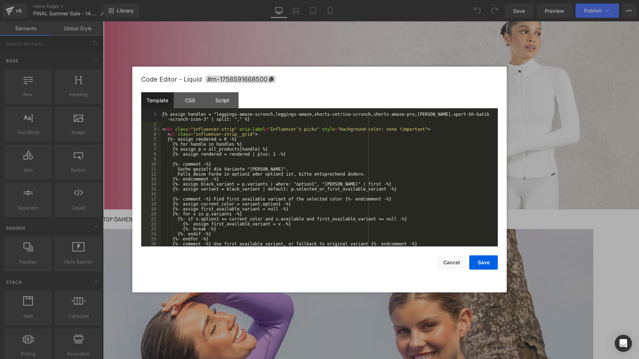
click at [359, 0] on div "You are previewing how the will restyle your page. You can not edit Elements in…" at bounding box center [319, 0] width 639 height 0
click at [189, 127] on div "{% assign handles = "leggings-amaze-scrunch,leggings-amaze,shorts-cetrina-scrun…" at bounding box center [328, 187] width 334 height 150
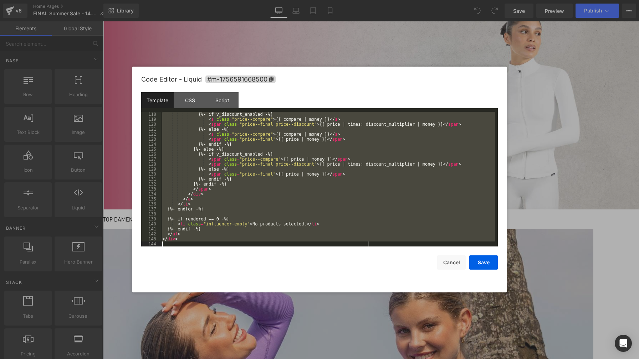
scroll to position [574, 0]
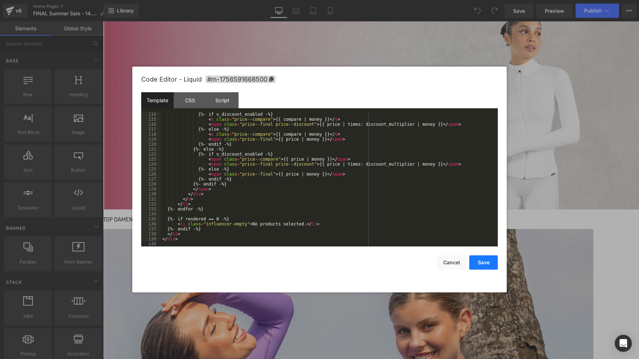
click at [480, 264] on button "Save" at bounding box center [483, 263] width 29 height 14
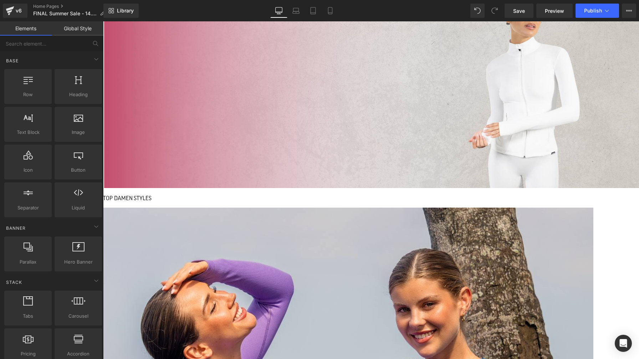
scroll to position [543, 0]
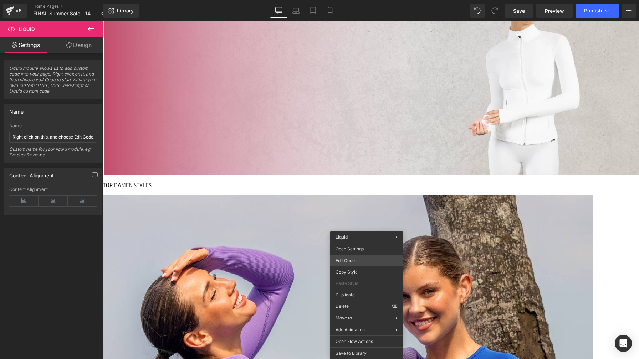
click at [370, 0] on div "You are previewing how the will restyle your page. You can not edit Elements in…" at bounding box center [319, 0] width 639 height 0
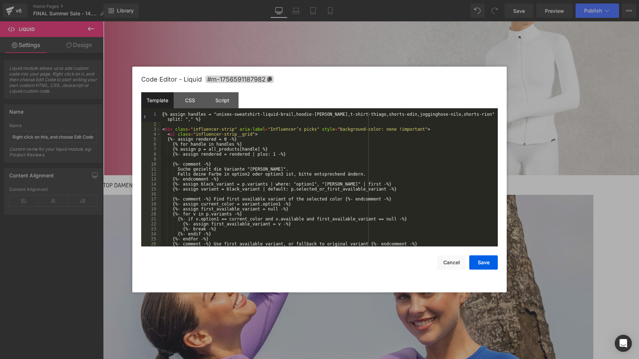
click at [178, 125] on div "{% assign handles = "unisex-sweatshirt-liquid-brail,hoodie-[PERSON_NAME],t-shir…" at bounding box center [328, 187] width 334 height 150
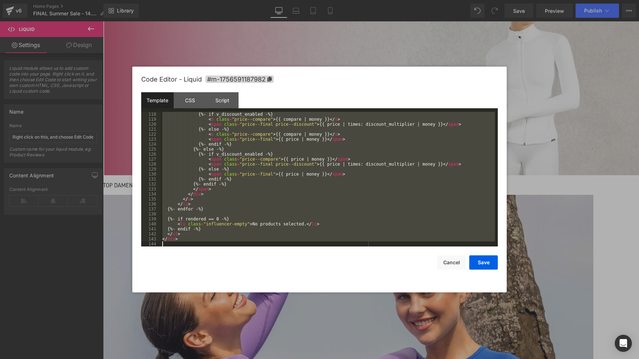
scroll to position [574, 0]
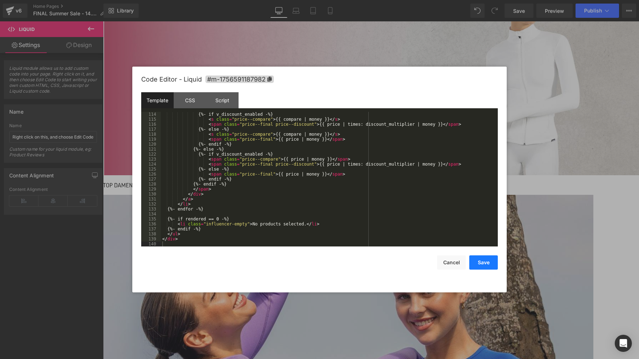
click at [482, 265] on button "Save" at bounding box center [483, 263] width 29 height 14
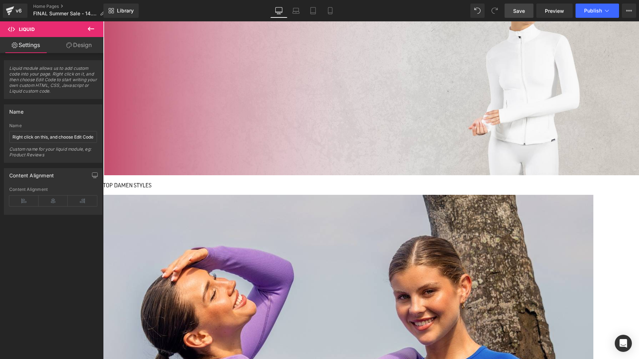
click at [517, 13] on span "Save" at bounding box center [519, 10] width 12 height 7
click at [589, 13] on span "Publish" at bounding box center [593, 11] width 18 height 6
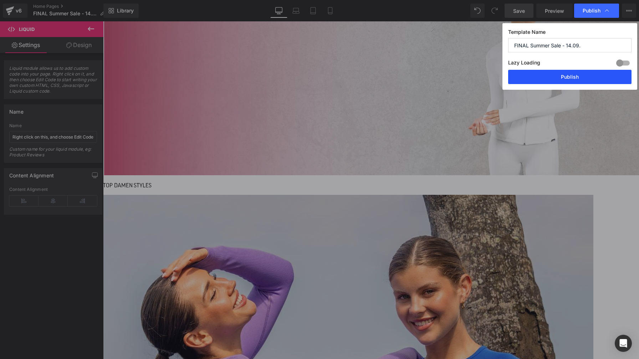
click at [582, 78] on button "Publish" at bounding box center [569, 77] width 123 height 14
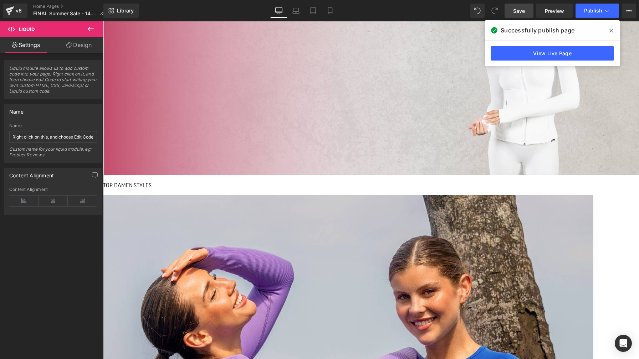
click at [610, 31] on icon at bounding box center [611, 31] width 4 height 4
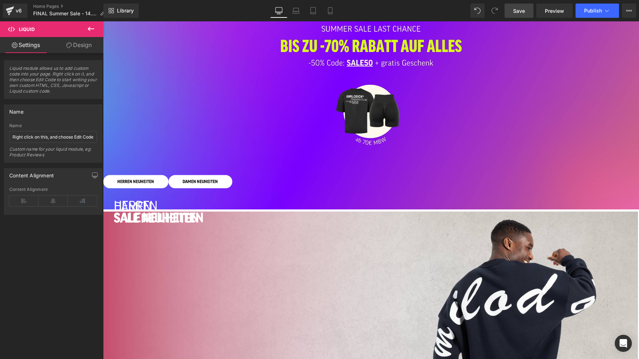
scroll to position [0, 0]
